Goal: Information Seeking & Learning: Learn about a topic

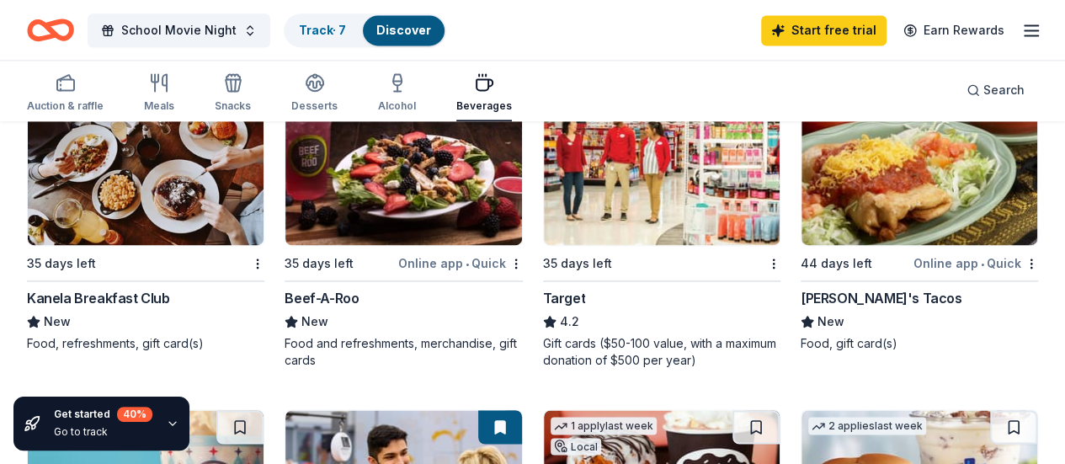
scroll to position [1196, 0]
